Goal: Find specific page/section: Find specific page/section

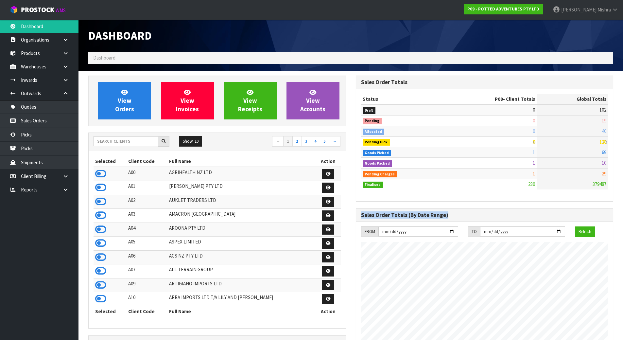
scroll to position [496, 267]
click at [124, 141] on input "text" at bounding box center [126, 141] width 65 height 10
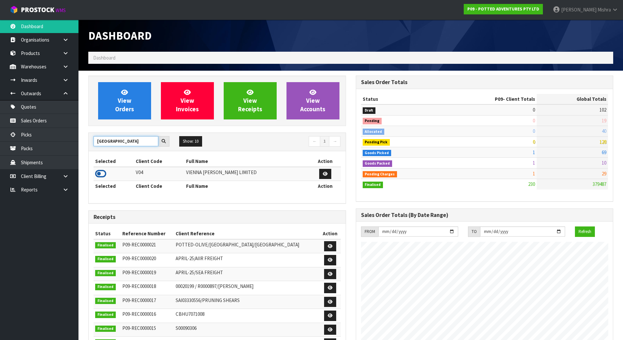
type input "[GEOGRAPHIC_DATA]"
click at [104, 172] on icon at bounding box center [100, 174] width 11 height 10
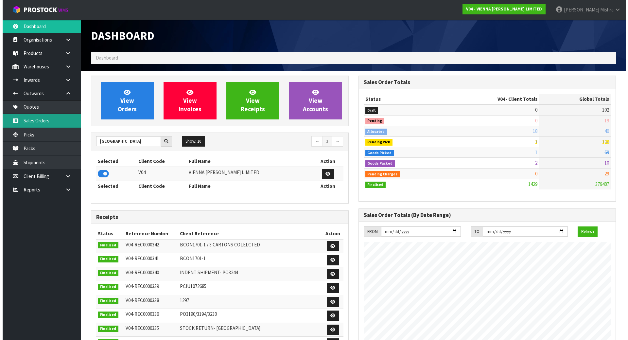
scroll to position [517, 267]
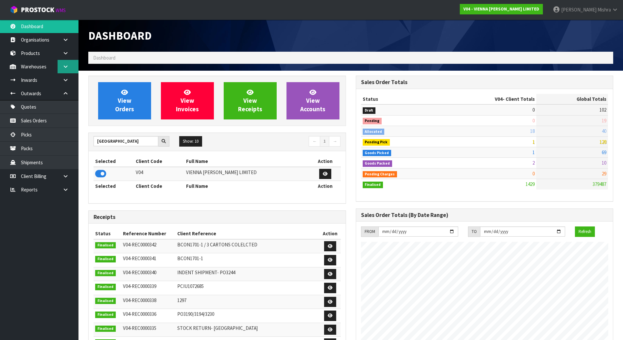
click at [66, 68] on icon at bounding box center [65, 66] width 6 height 5
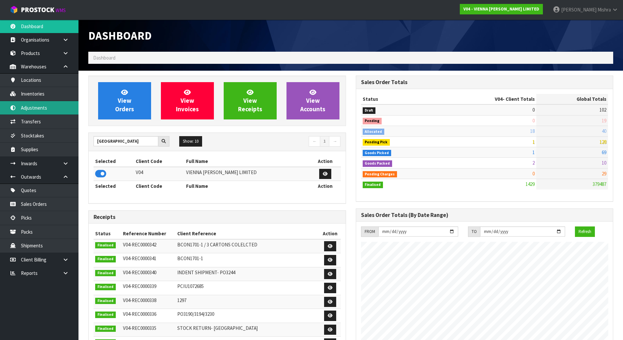
click at [37, 101] on link "Adjustments" at bounding box center [39, 107] width 79 height 13
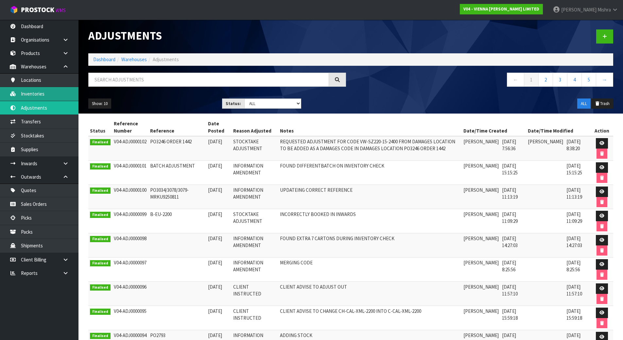
click at [39, 95] on link "Inventories" at bounding box center [39, 93] width 79 height 13
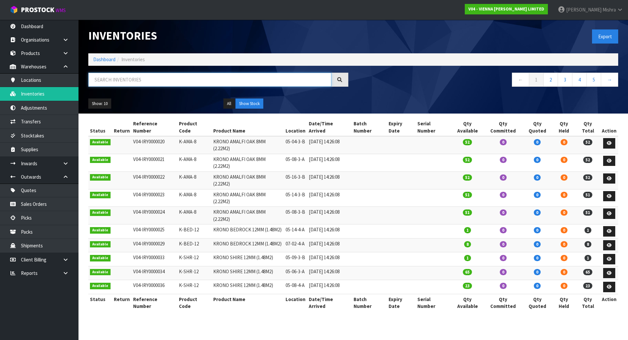
click at [169, 79] on input "text" at bounding box center [209, 80] width 243 height 14
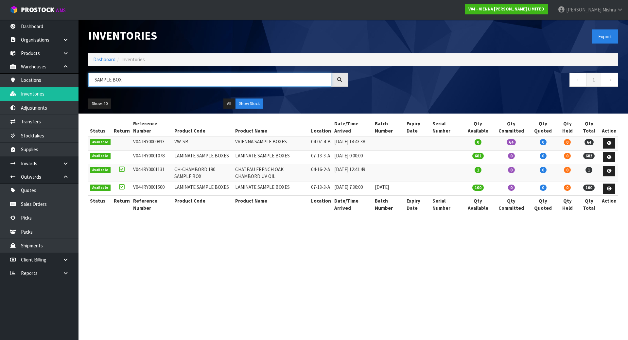
type input "SAMPLE BOX"
click at [234, 144] on td "VVIENNA SAMPLE BOXES" at bounding box center [272, 143] width 76 height 14
click at [237, 141] on td "VVIENNA SAMPLE BOXES" at bounding box center [272, 143] width 76 height 14
click at [223, 145] on td "VW-SB" at bounding box center [203, 143] width 61 height 14
drag, startPoint x: 189, startPoint y: 143, endPoint x: 167, endPoint y: 143, distance: 21.3
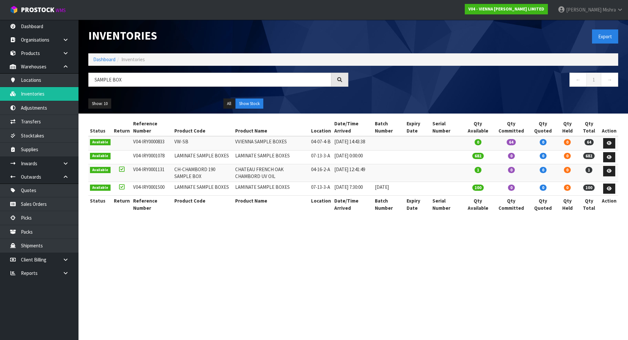
click at [167, 143] on tr "Available V04-IRY0000833 VW-SB VVIENNA SAMPLE BOXES 04-07-4-B [DATE] 14:43:38 0…" at bounding box center [353, 143] width 530 height 14
click at [194, 146] on td "VW-SB" at bounding box center [203, 143] width 61 height 14
